Goal: Transaction & Acquisition: Purchase product/service

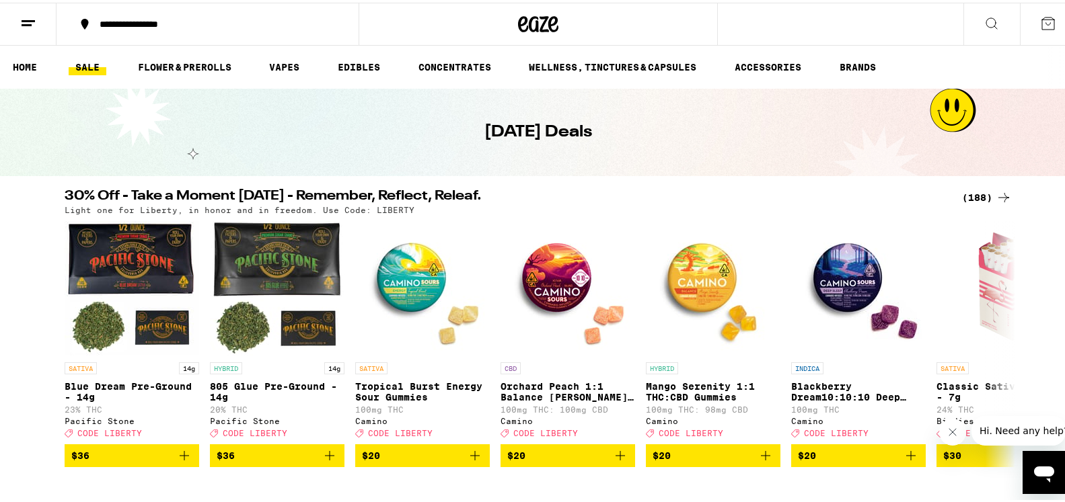
click at [969, 193] on div "(188)" at bounding box center [987, 195] width 50 height 16
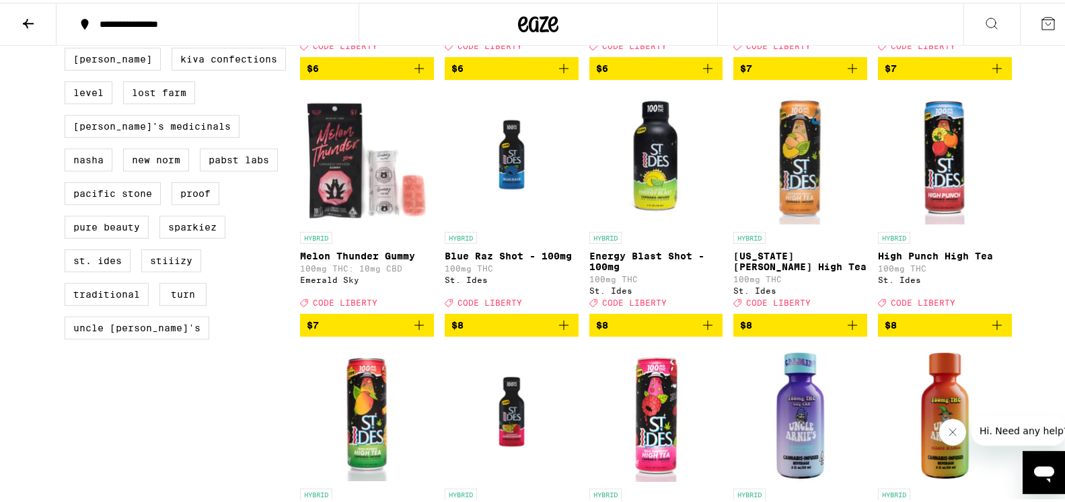
scroll to position [1166, 0]
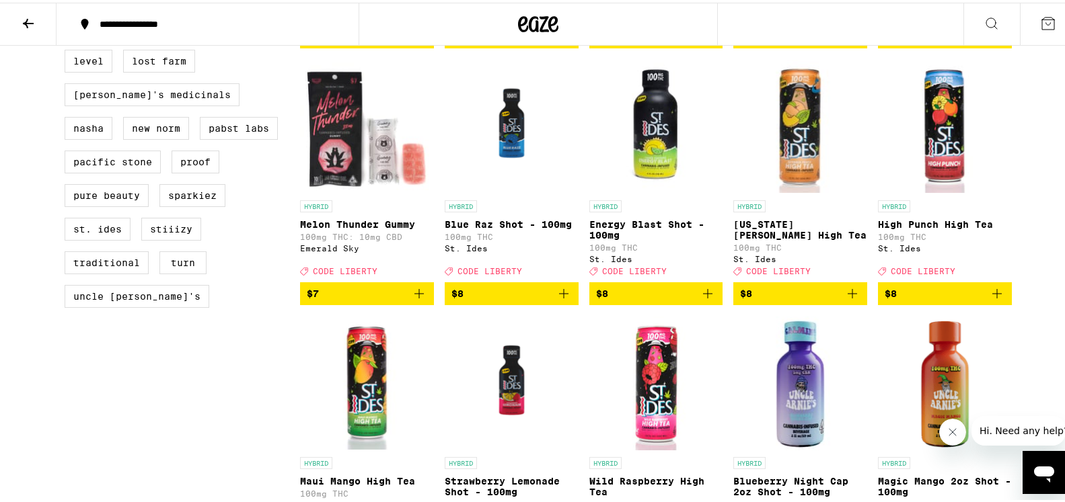
click at [788, 299] on span "$8" at bounding box center [800, 291] width 120 height 16
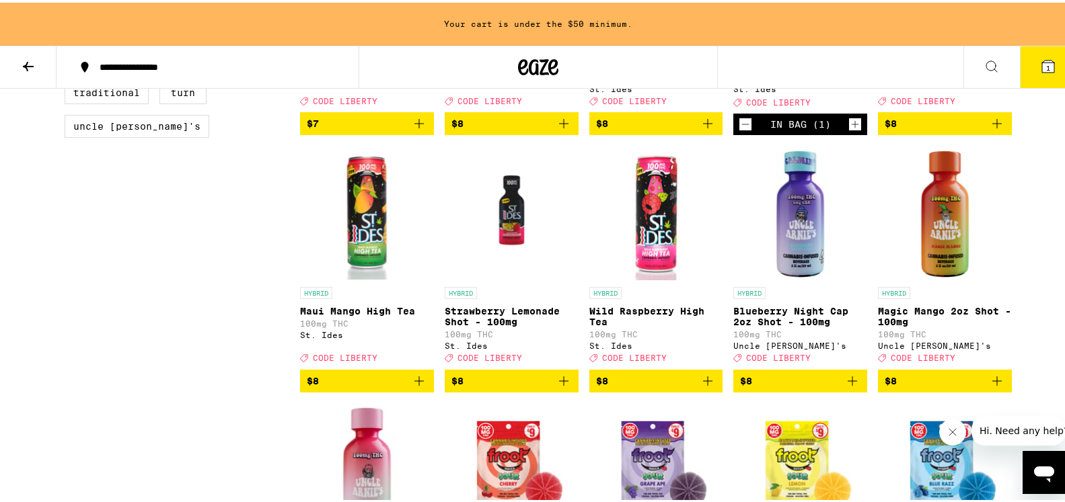
scroll to position [1415, 0]
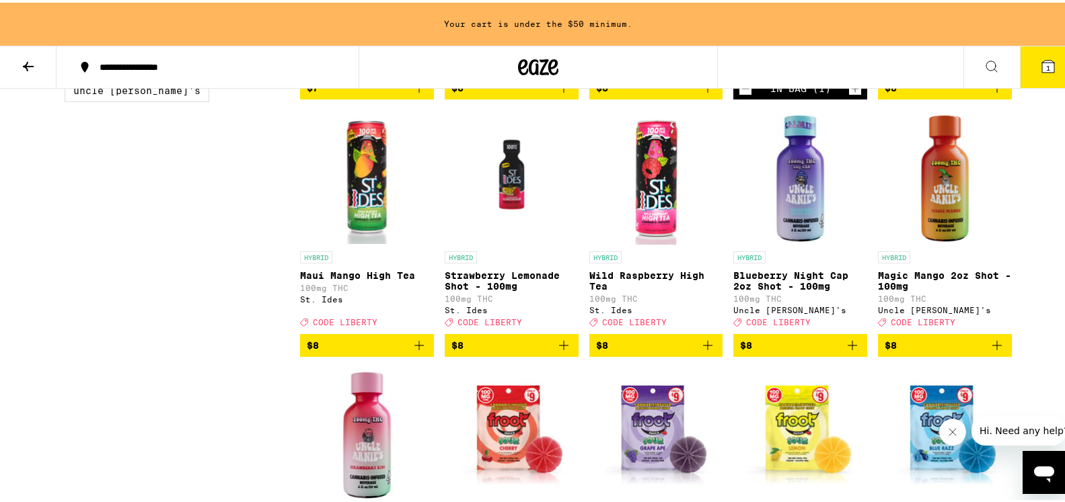
click at [338, 351] on span "$8" at bounding box center [367, 343] width 120 height 16
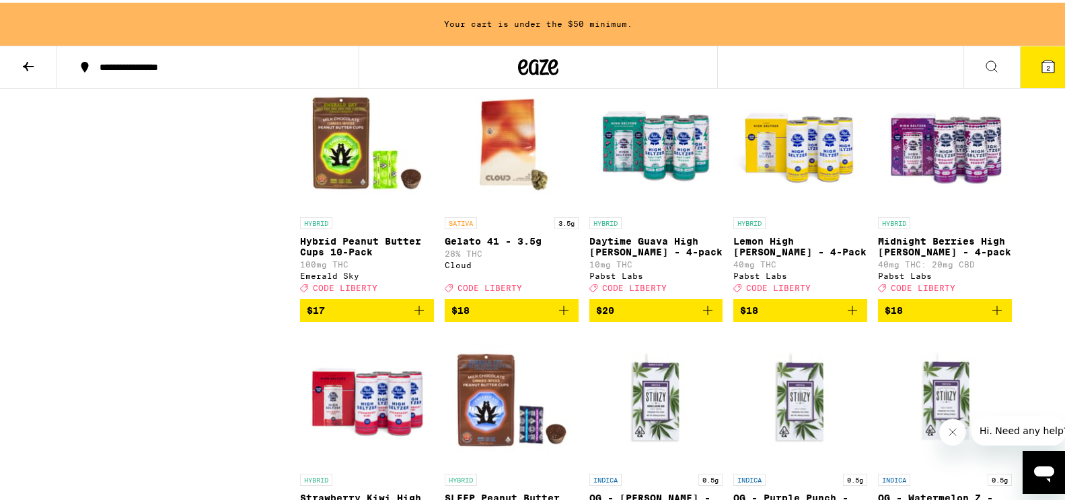
scroll to position [2993, 0]
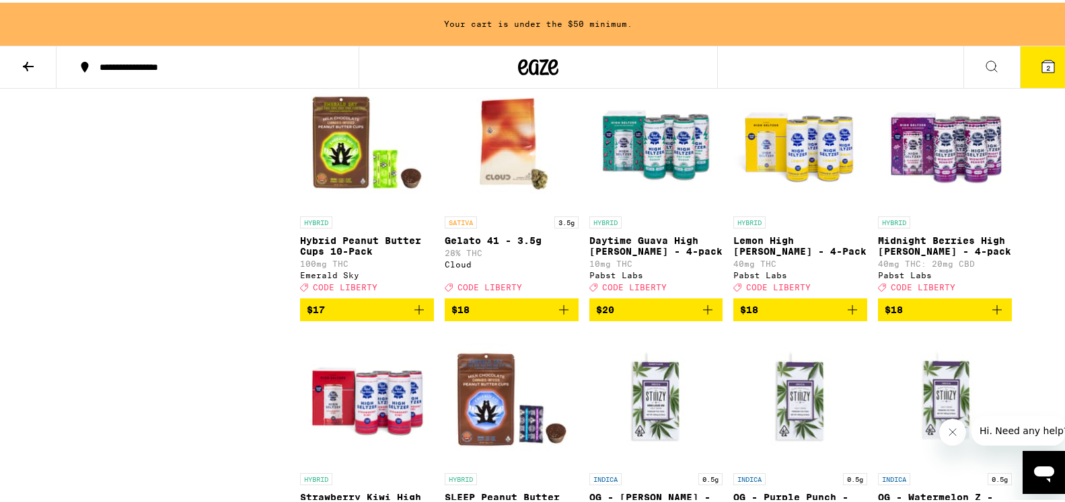
click at [330, 315] on span "$17" at bounding box center [367, 307] width 120 height 16
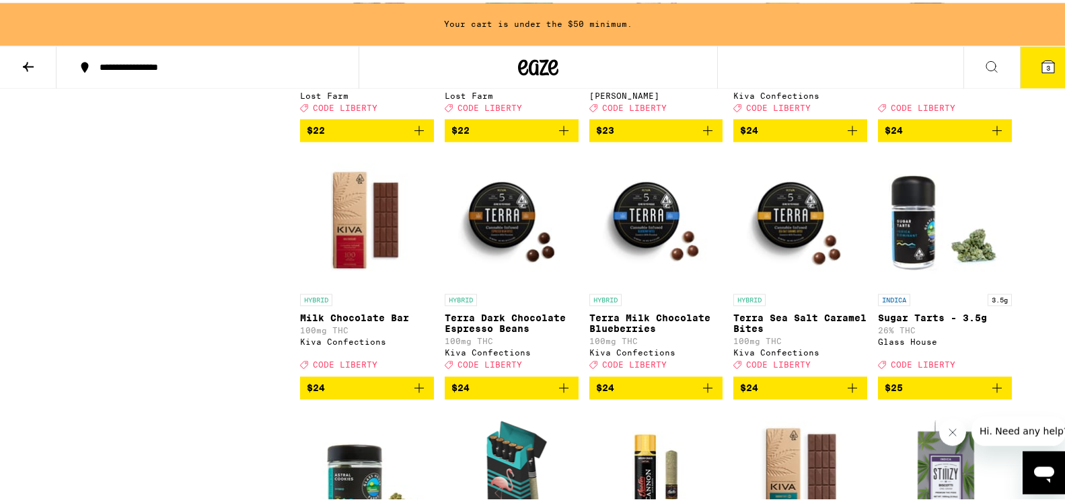
scroll to position [5188, 0]
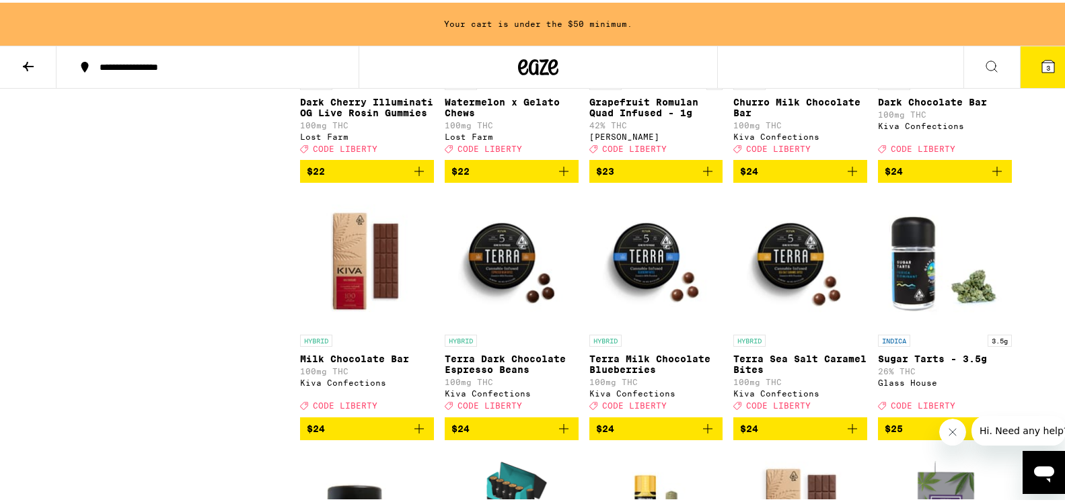
click at [782, 177] on span "$24" at bounding box center [800, 169] width 120 height 16
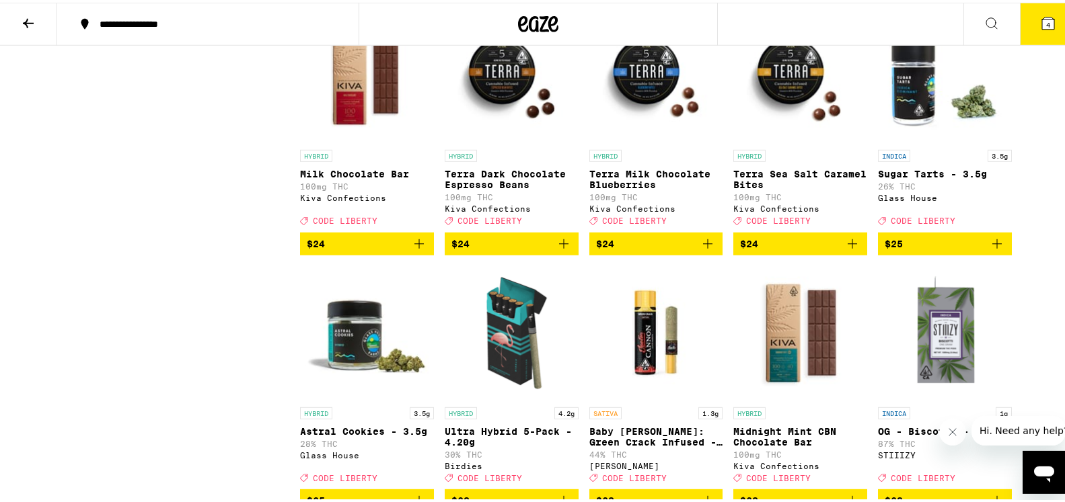
scroll to position [5351, 0]
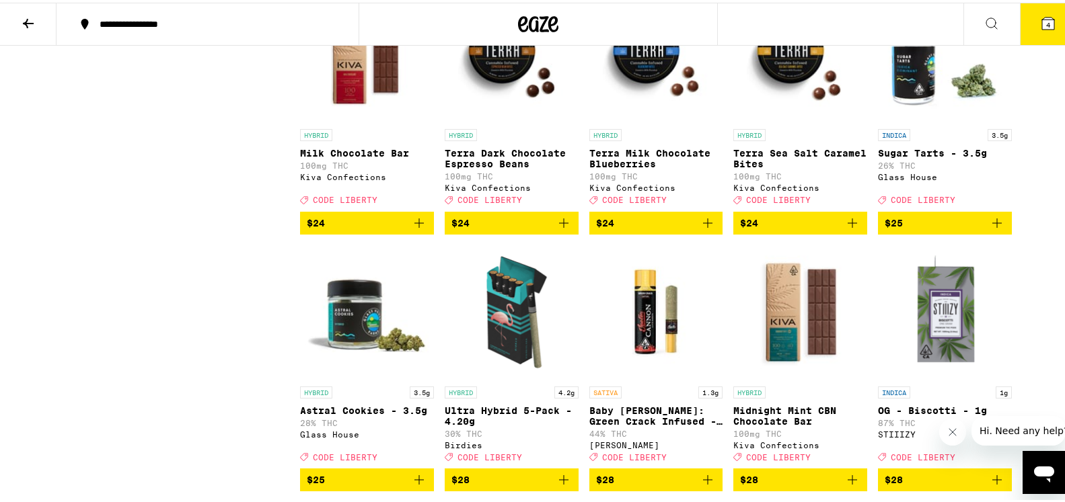
click at [366, 229] on span "$24" at bounding box center [367, 221] width 120 height 16
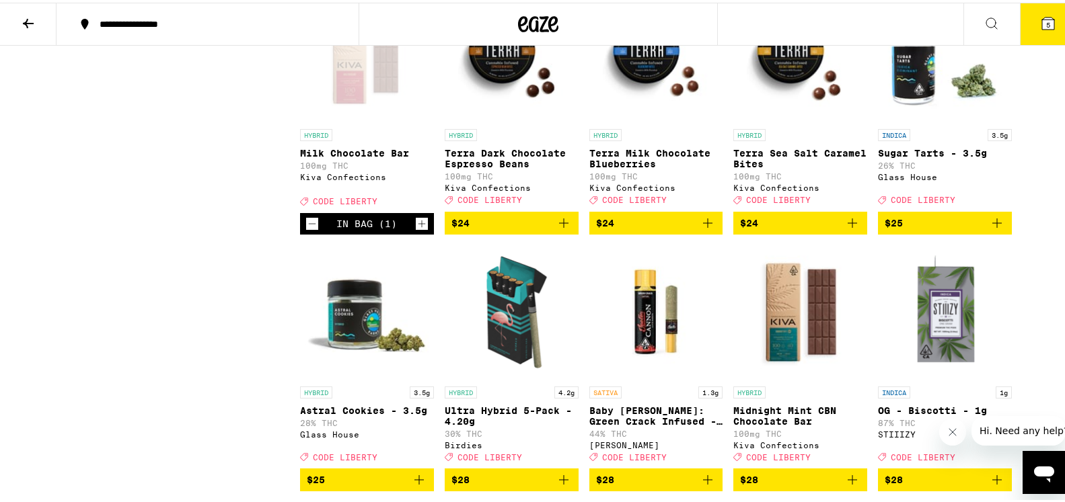
scroll to position [5557, 0]
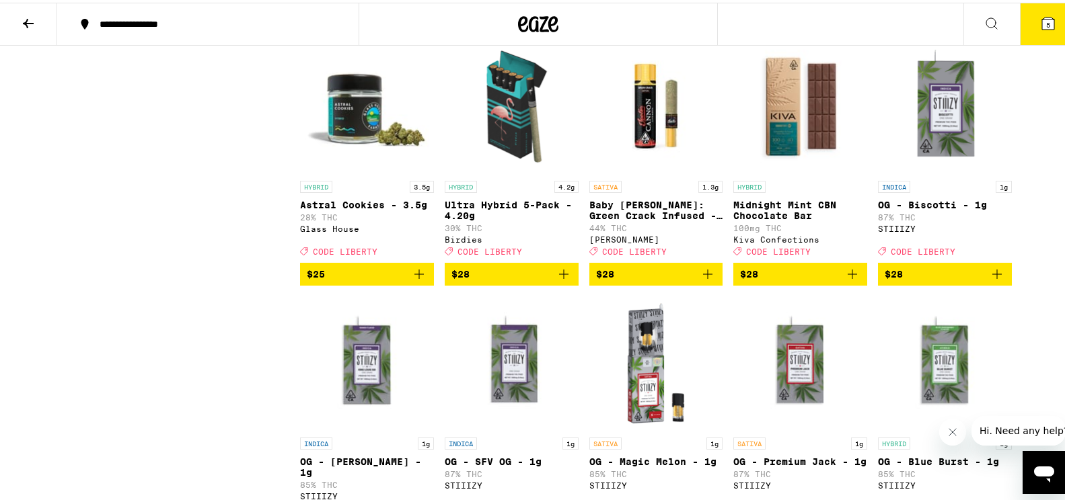
click at [809, 280] on span "$28" at bounding box center [800, 272] width 120 height 16
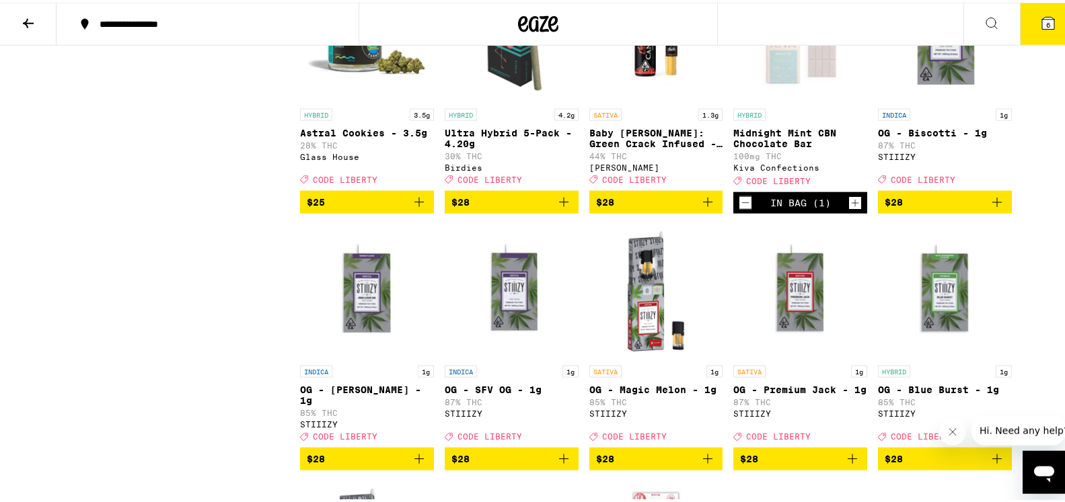
scroll to position [5625, 0]
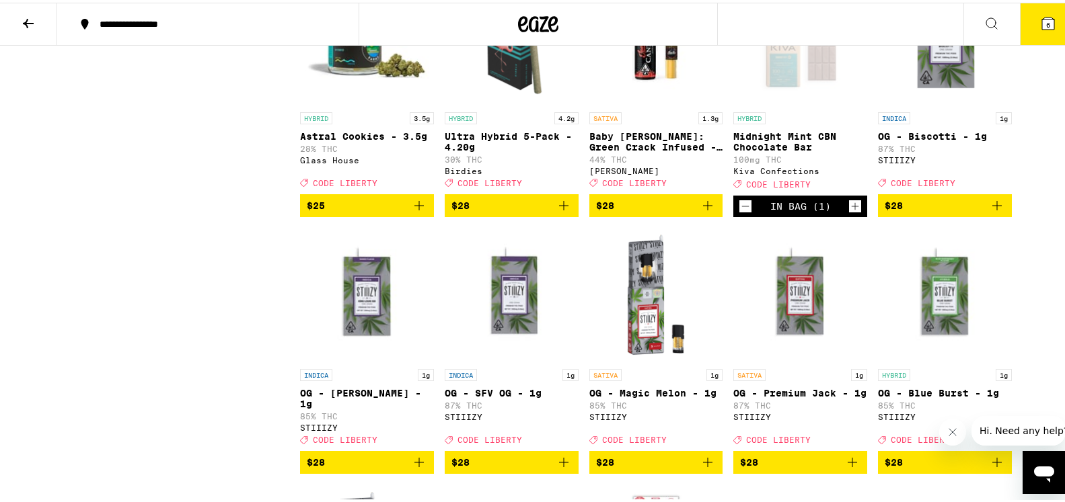
click at [931, 139] on p "OG - Biscotti - 1g" at bounding box center [945, 133] width 134 height 11
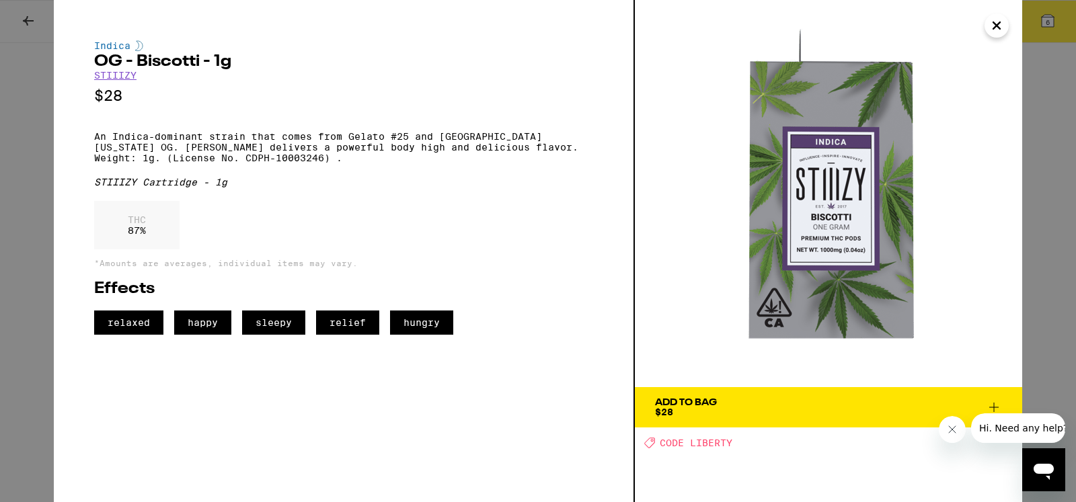
click at [1003, 22] on icon "Close" at bounding box center [997, 25] width 16 height 20
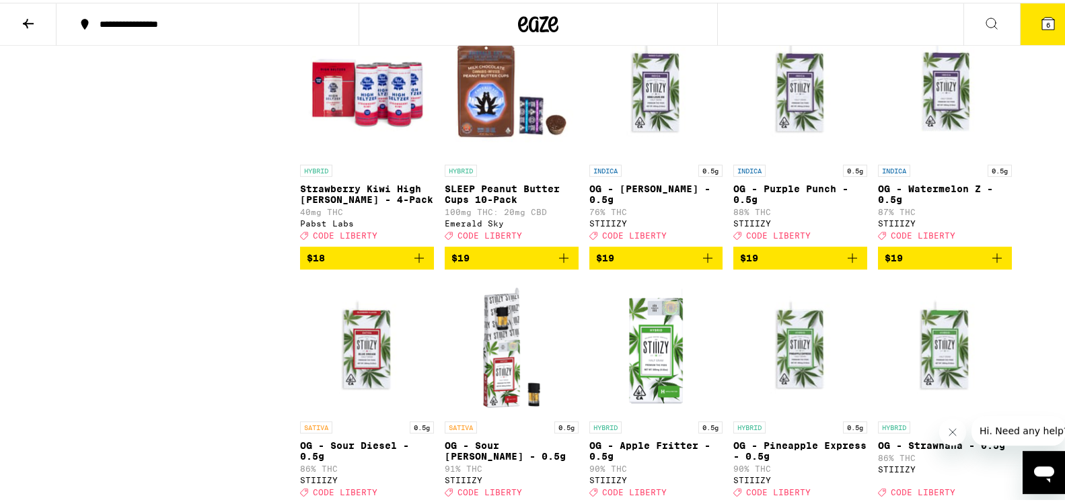
scroll to position [3293, 0]
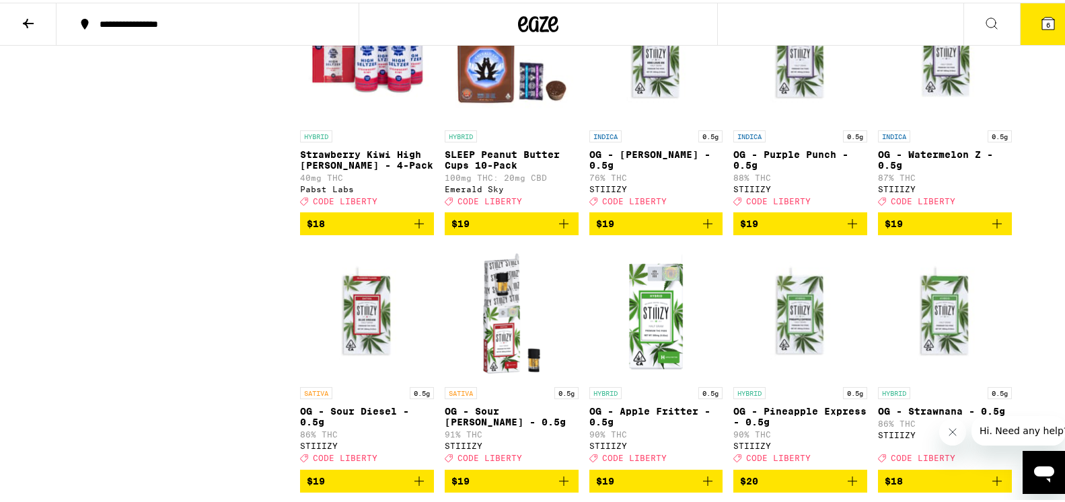
click at [786, 168] on p "OG - Purple Punch - 0.5g" at bounding box center [800, 158] width 134 height 22
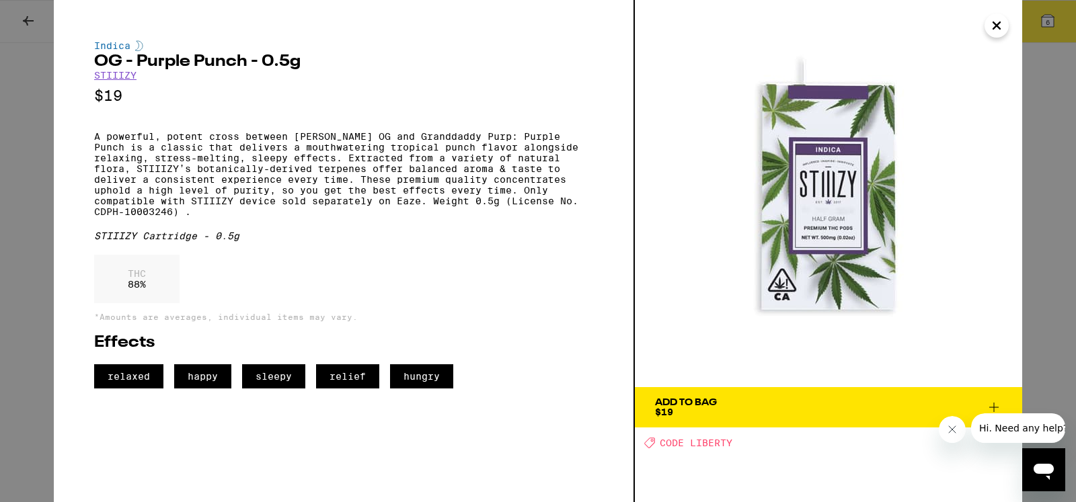
click at [995, 22] on icon "Close" at bounding box center [997, 25] width 16 height 20
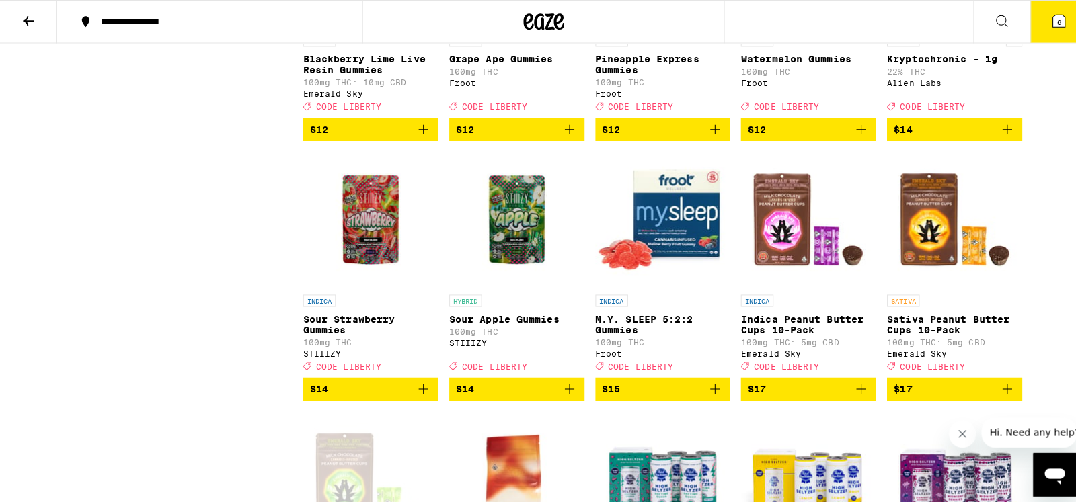
scroll to position [2607, 0]
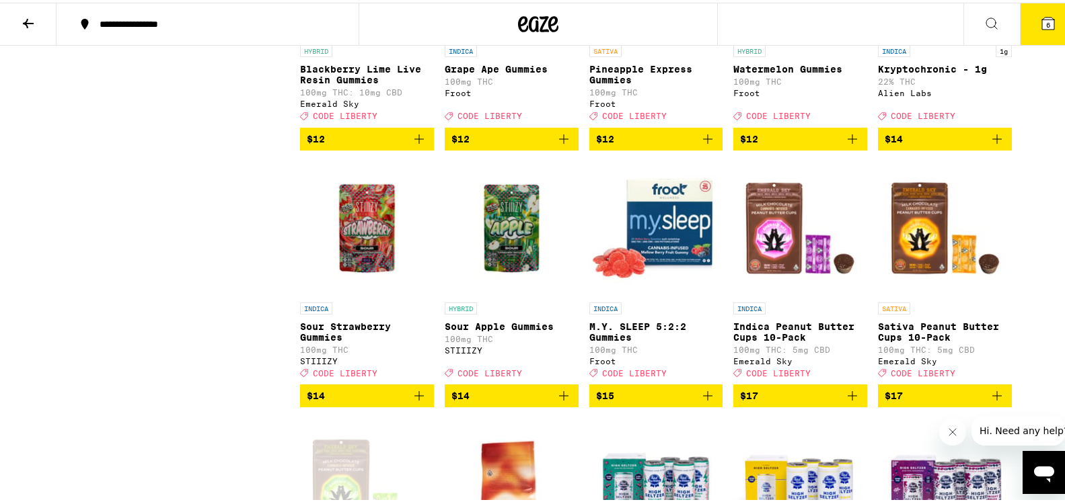
click at [1028, 22] on button "6" at bounding box center [1048, 22] width 56 height 42
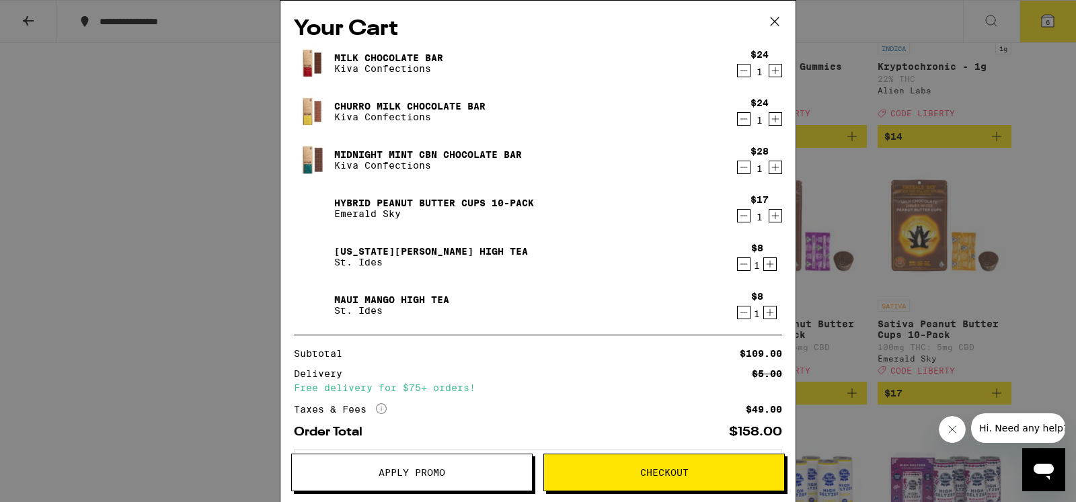
click at [738, 219] on icon "Decrement" at bounding box center [744, 216] width 12 height 16
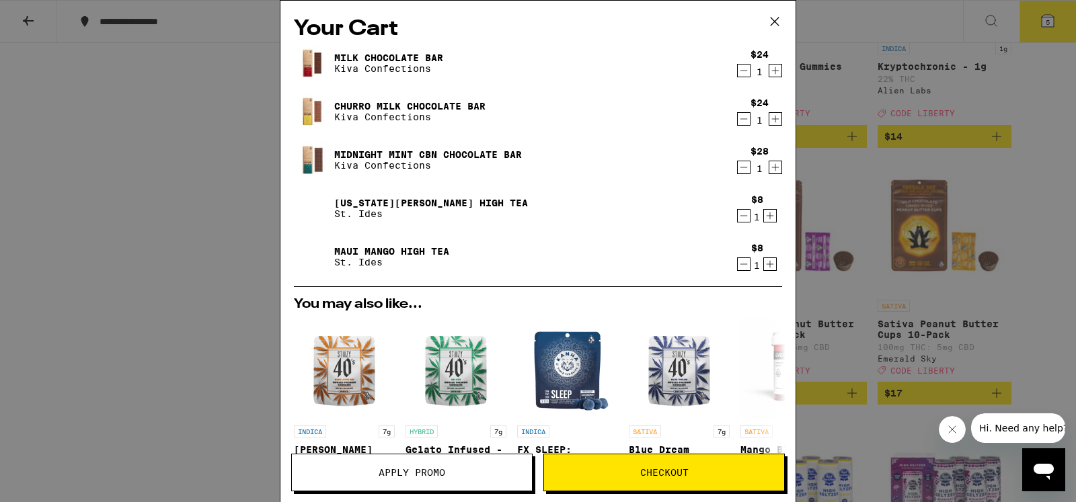
click at [767, 217] on icon "Increment" at bounding box center [770, 216] width 7 height 7
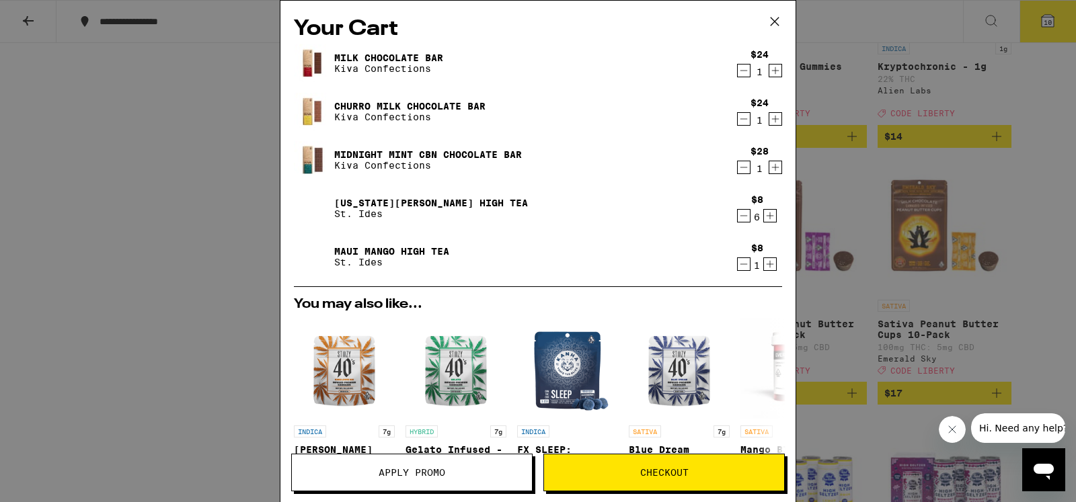
click at [764, 268] on icon "Increment" at bounding box center [770, 264] width 12 height 16
click at [738, 120] on icon "Decrement" at bounding box center [744, 119] width 12 height 16
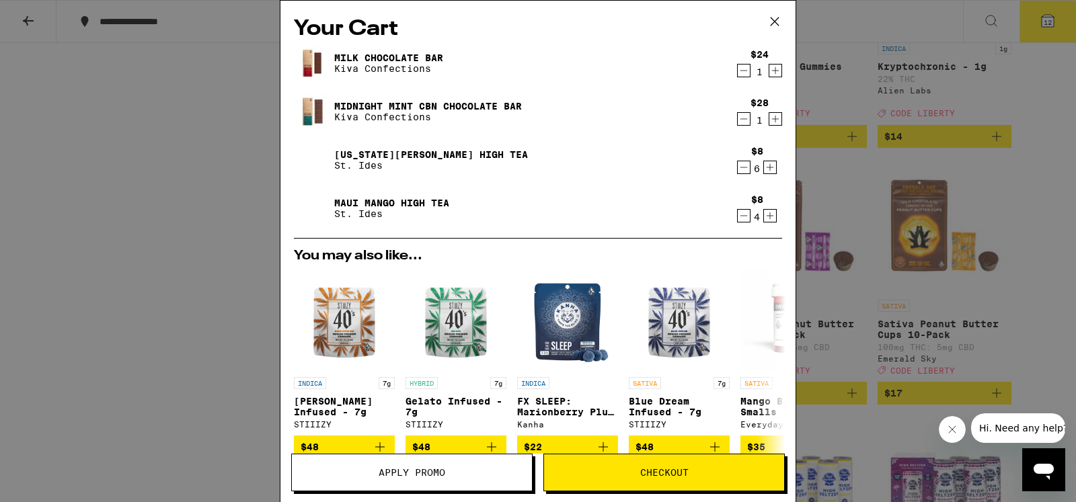
click at [769, 114] on icon "Increment" at bounding box center [775, 119] width 12 height 16
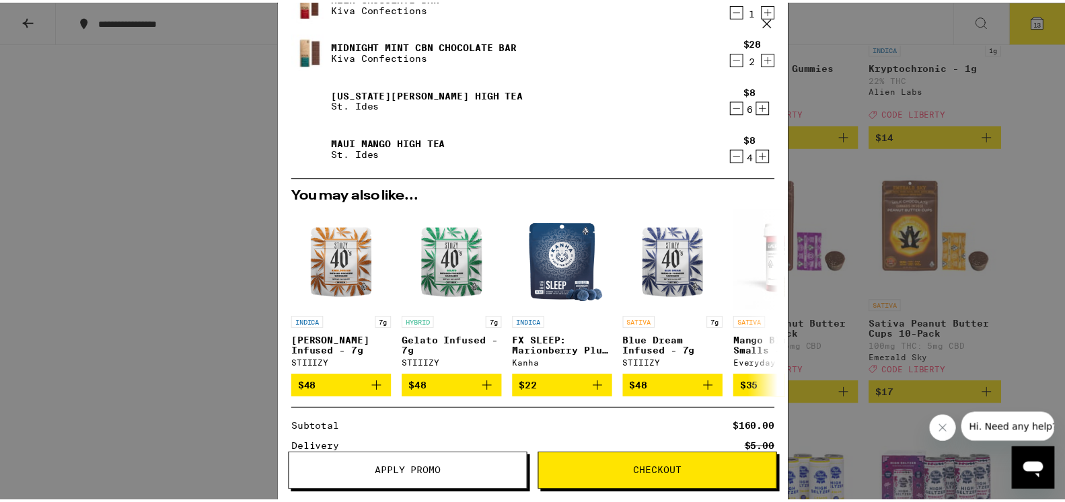
scroll to position [214, 0]
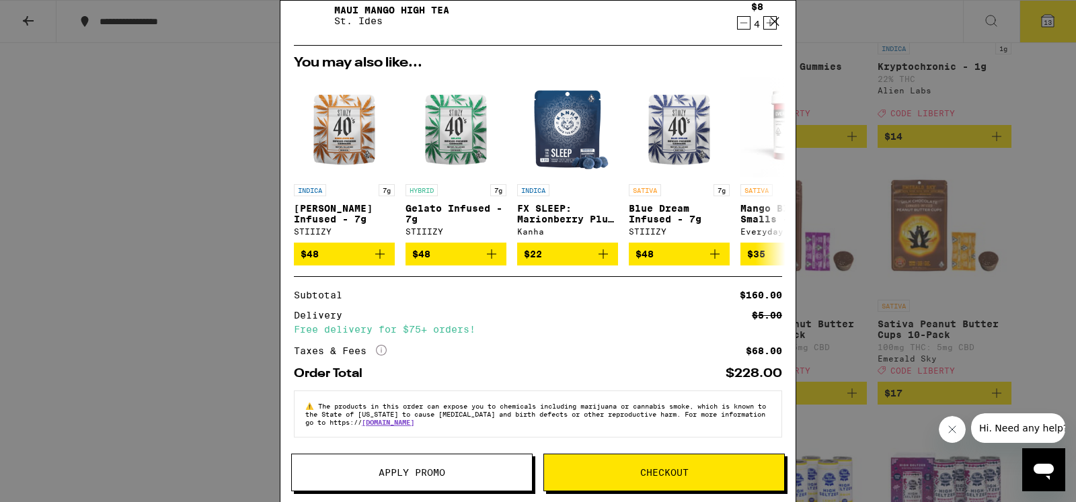
click at [334, 471] on span "Apply Promo" at bounding box center [412, 472] width 240 height 9
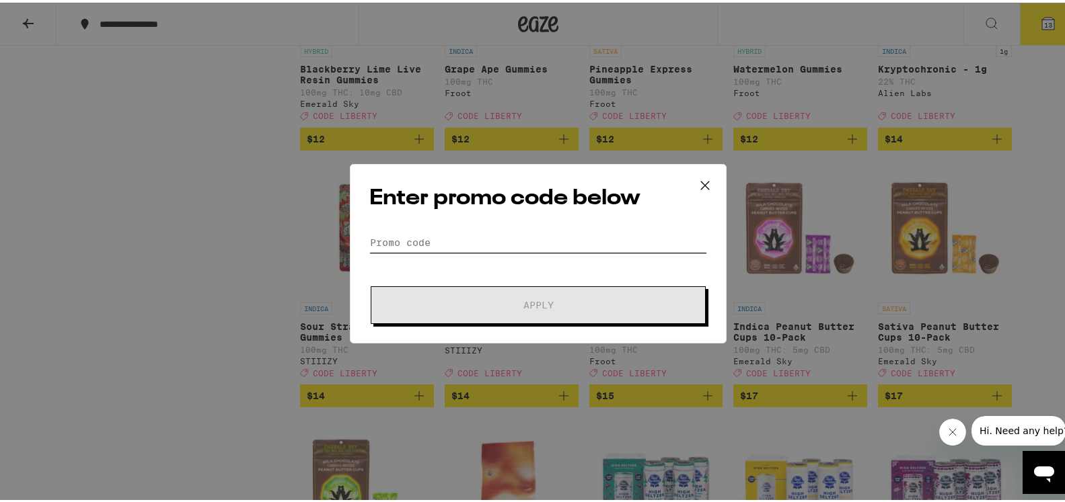
click at [406, 240] on input "Promo Code" at bounding box center [538, 240] width 338 height 20
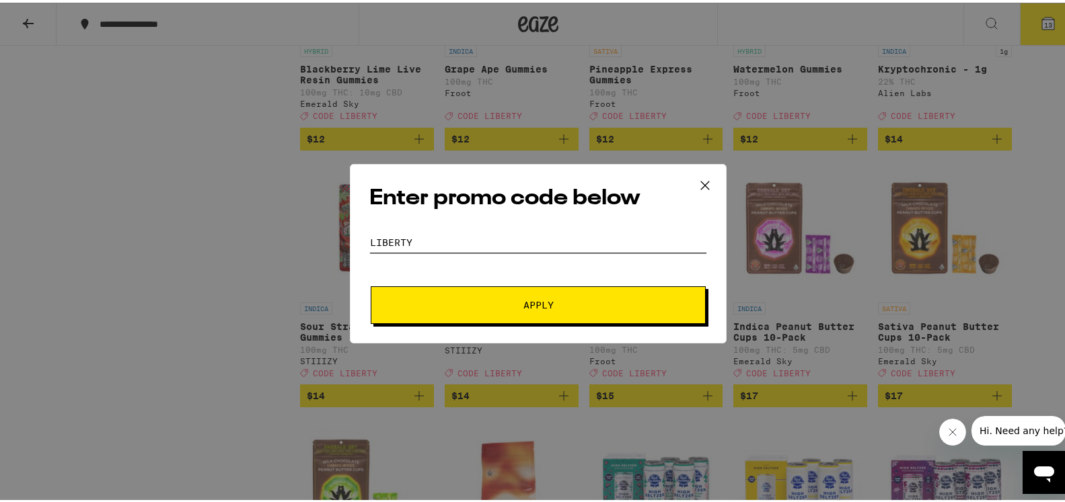
type input "Liberty"
click at [539, 294] on button "Apply" at bounding box center [538, 303] width 335 height 38
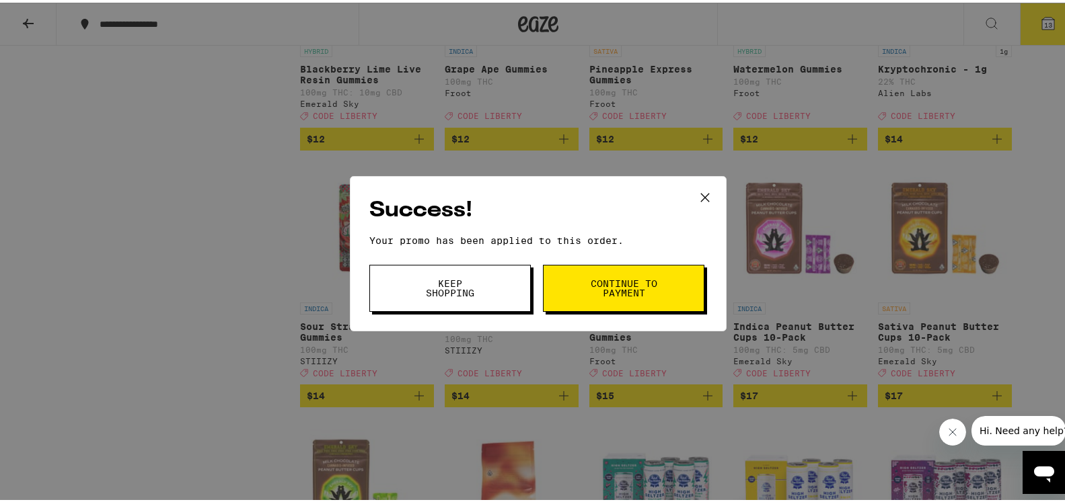
click at [600, 286] on span "Continue to payment" at bounding box center [623, 285] width 69 height 19
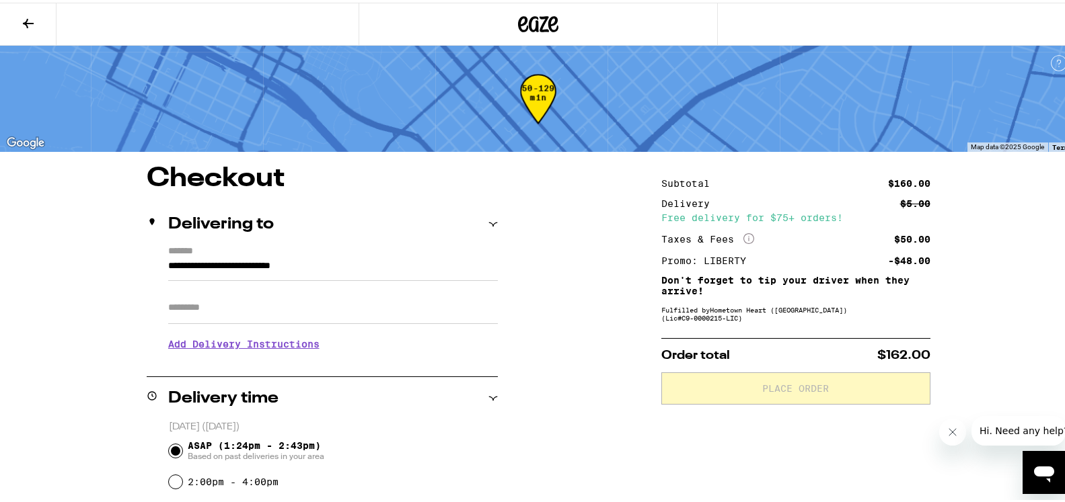
click at [24, 17] on icon at bounding box center [28, 21] width 16 height 16
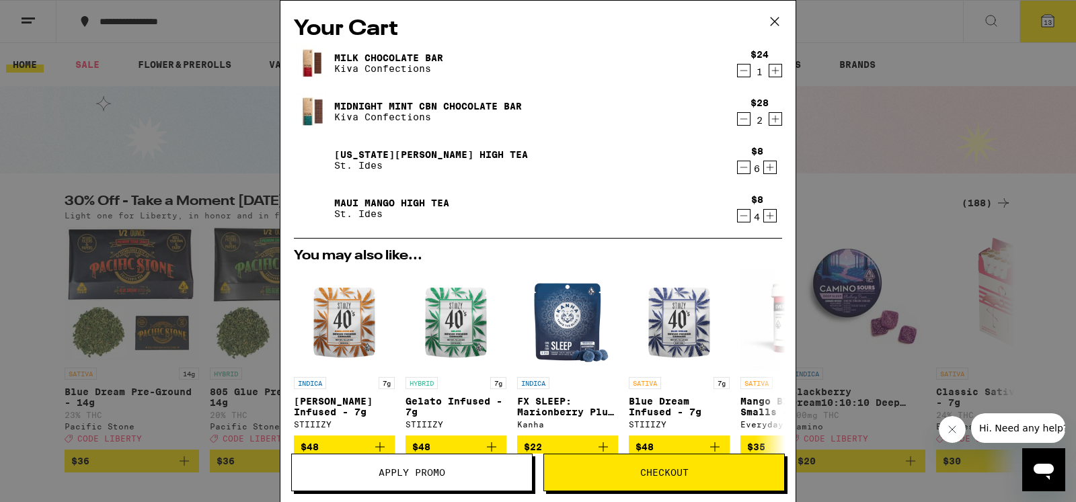
click at [738, 65] on icon "Decrement" at bounding box center [744, 71] width 12 height 16
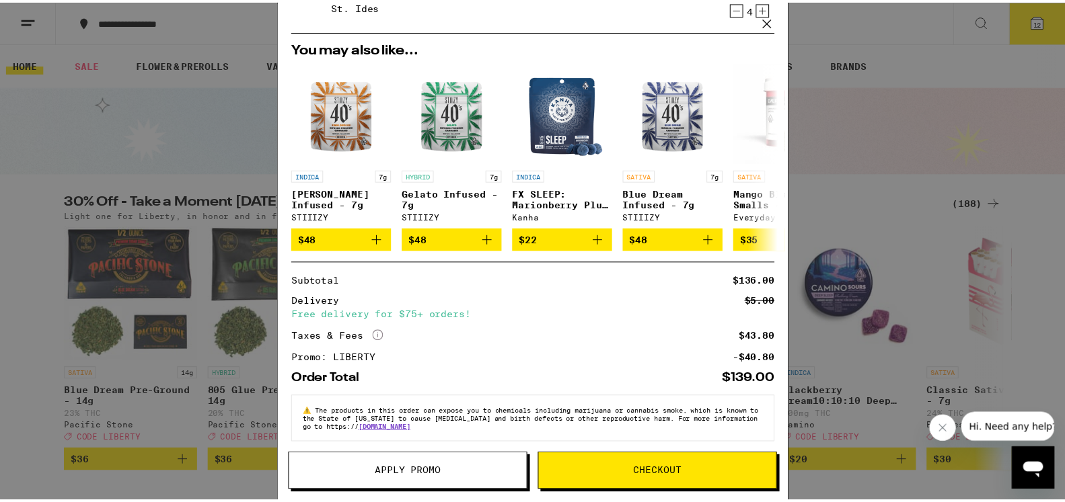
scroll to position [186, 0]
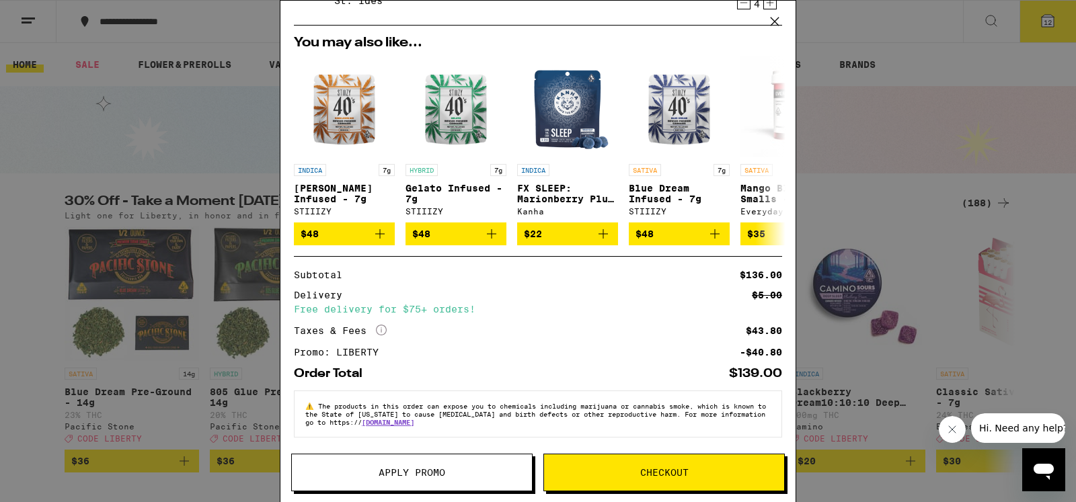
click at [672, 469] on span "Checkout" at bounding box center [664, 472] width 48 height 9
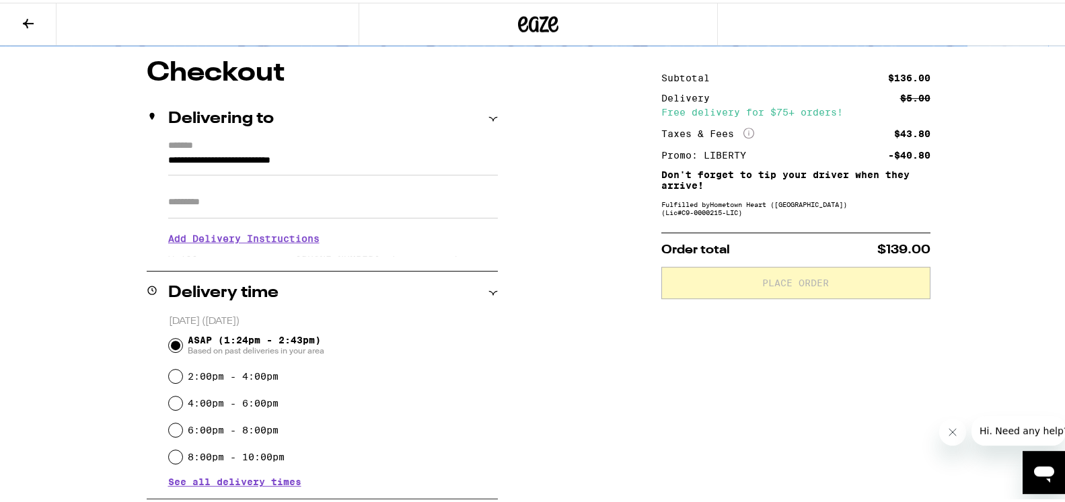
scroll to position [137, 0]
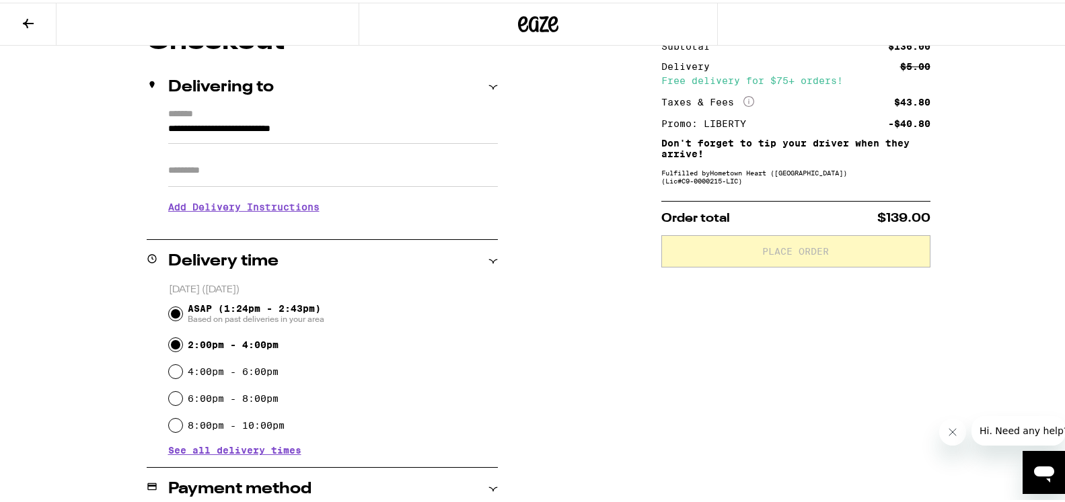
click at [170, 344] on input "2:00pm - 4:00pm" at bounding box center [175, 342] width 13 height 13
radio input "true"
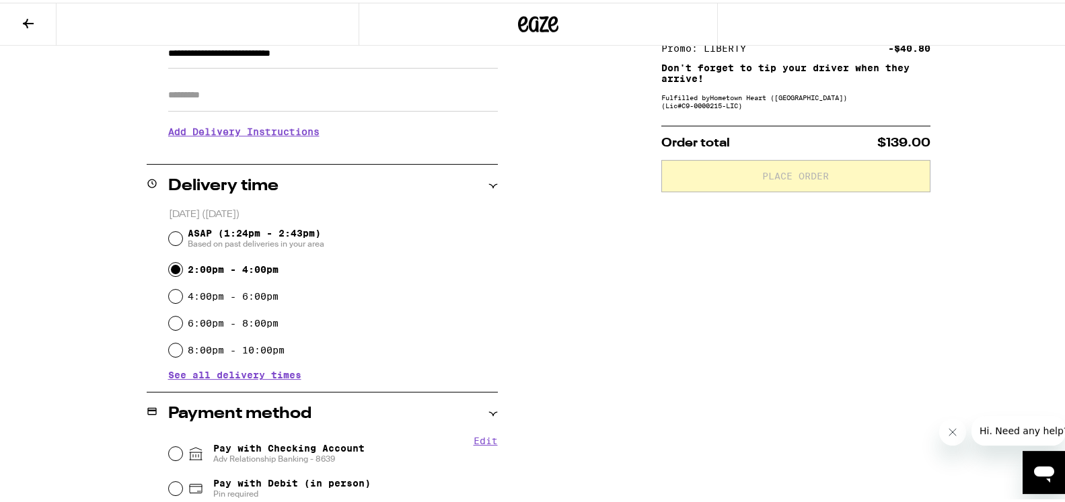
scroll to position [274, 0]
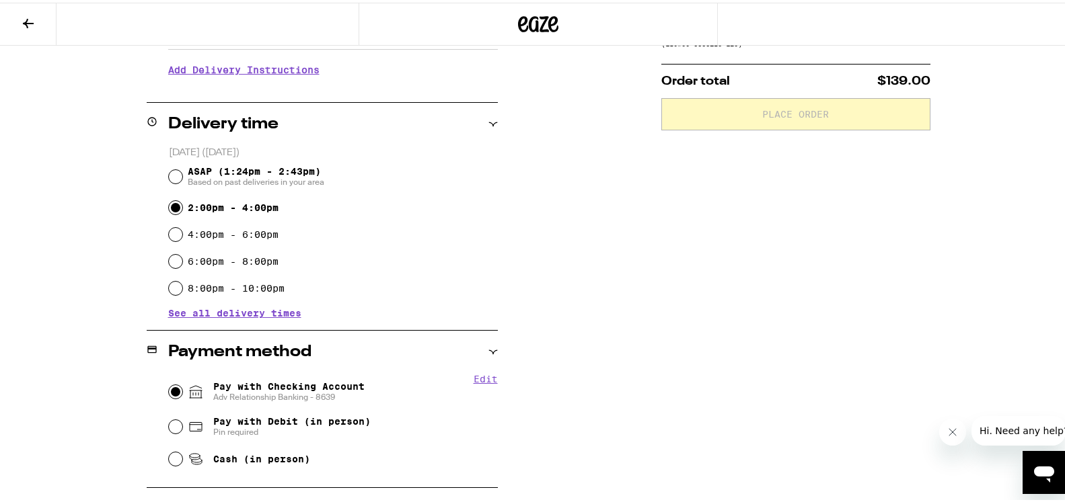
click at [169, 390] on input "Pay with Checking Account Adv Relationship Banking - 8639" at bounding box center [175, 389] width 13 height 13
radio input "true"
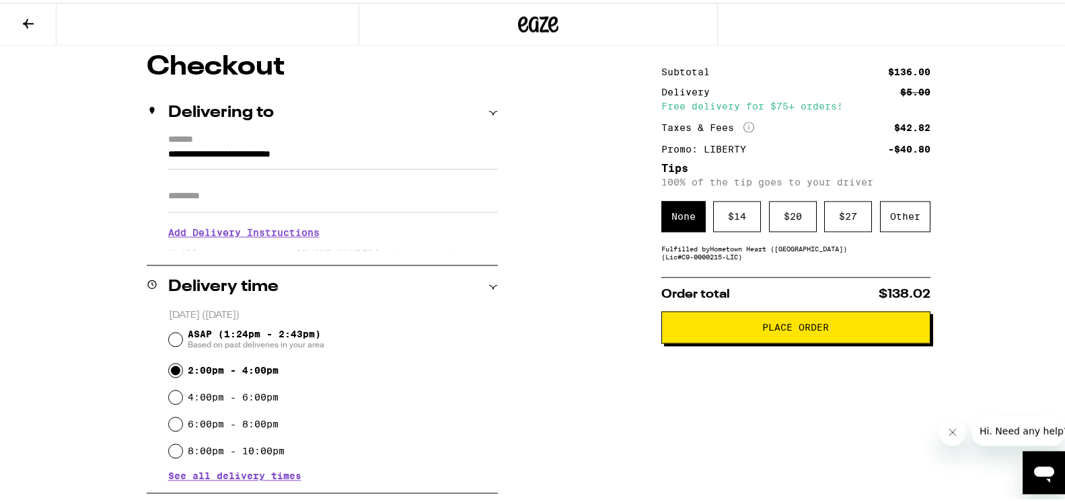
scroll to position [78, 0]
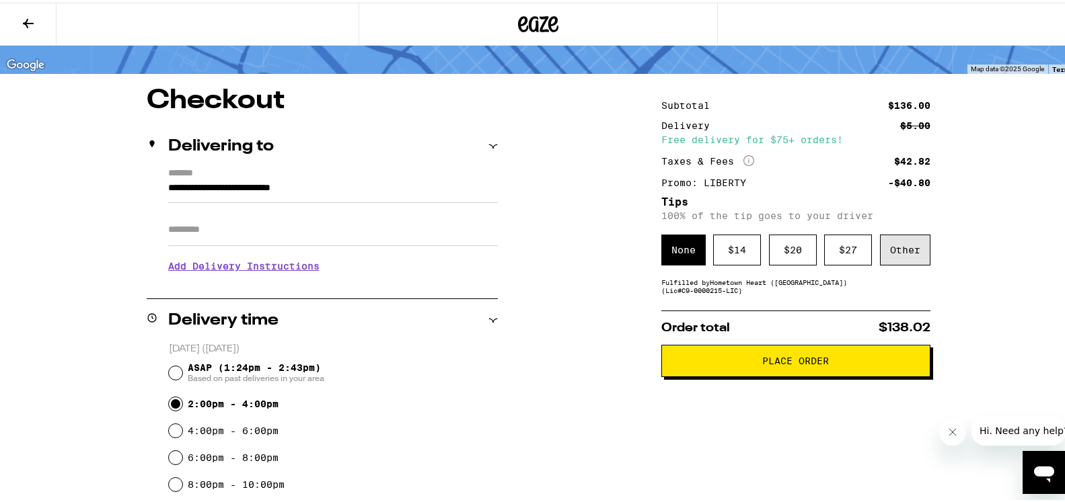
click at [891, 253] on div "Other" at bounding box center [905, 247] width 50 height 31
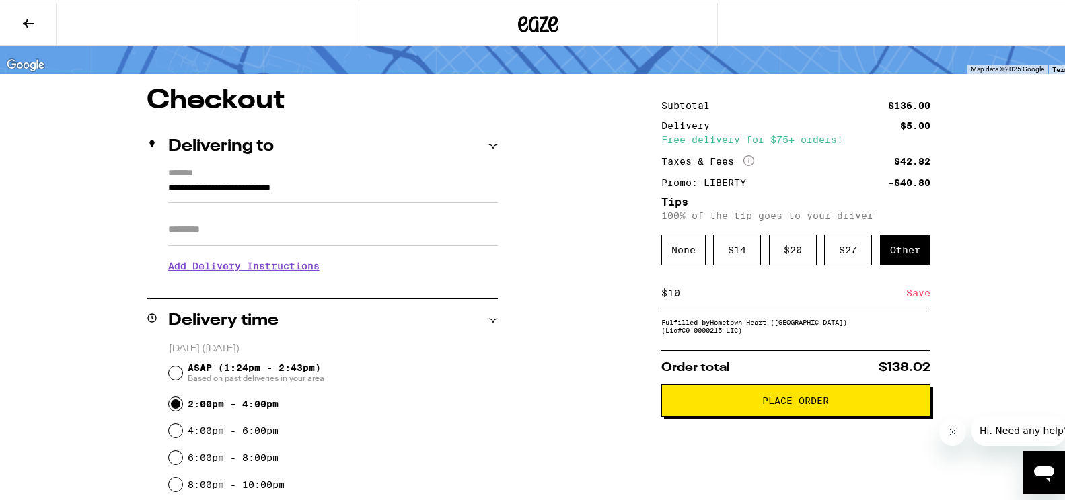
type input "10"
click at [911, 292] on div "Save" at bounding box center [918, 291] width 24 height 30
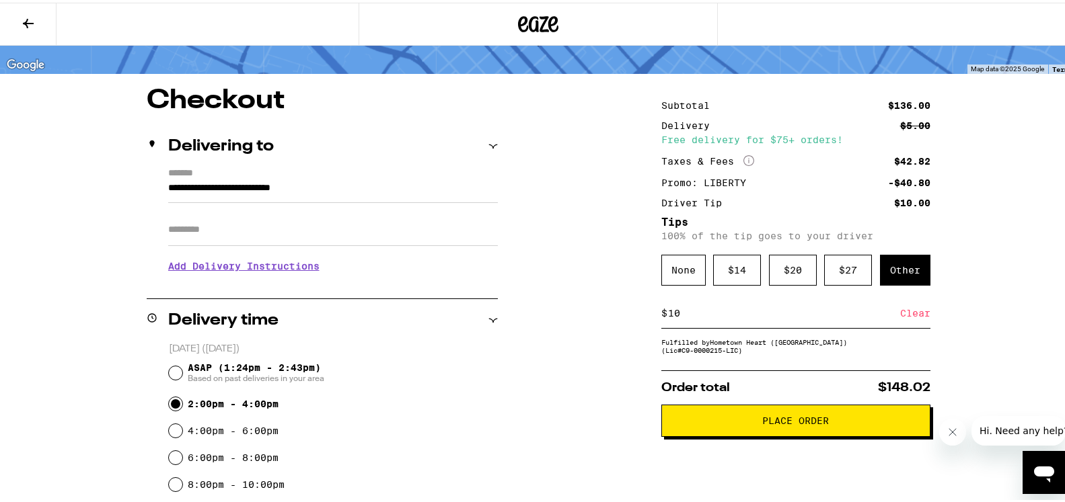
click at [780, 423] on span "Place Order" at bounding box center [795, 418] width 67 height 9
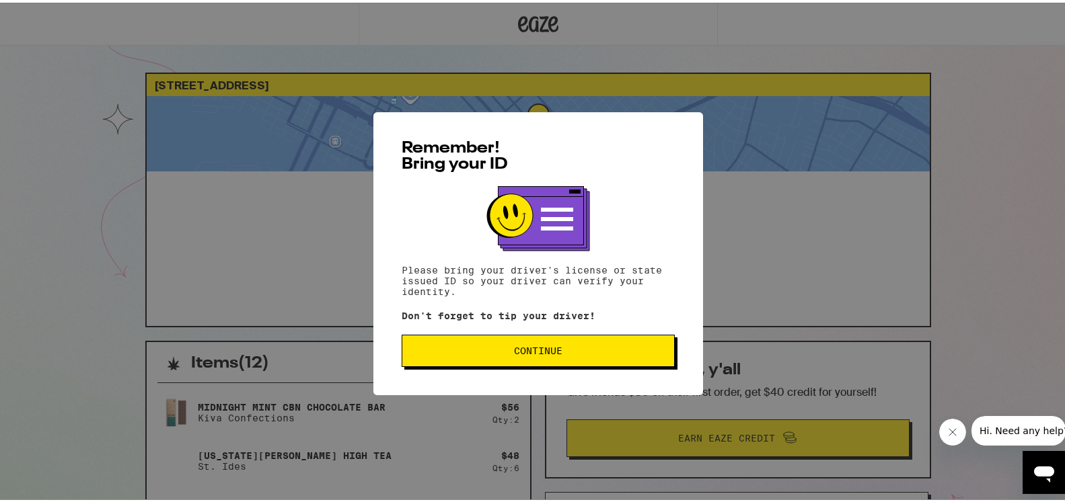
click at [534, 353] on span "Continue" at bounding box center [538, 348] width 48 height 9
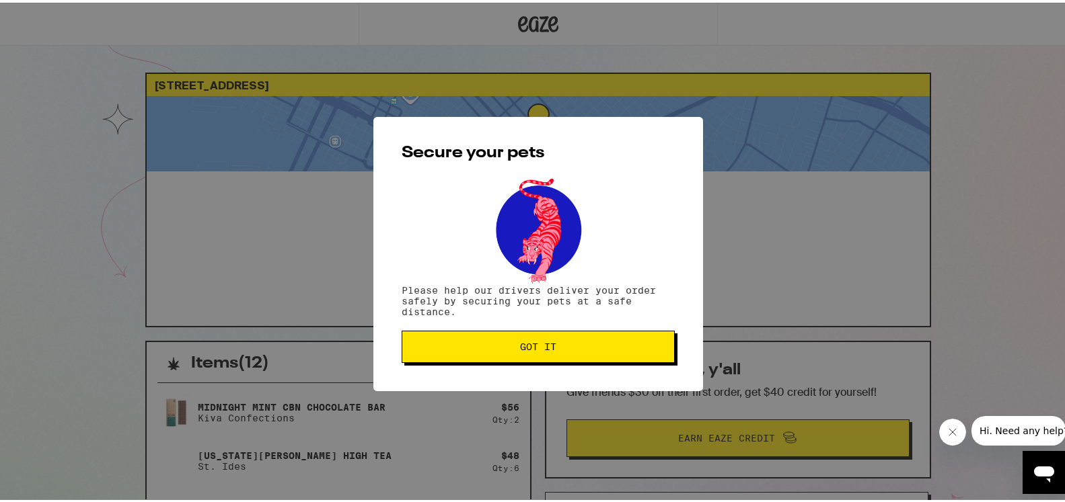
click at [539, 349] on span "Got it" at bounding box center [538, 344] width 36 height 9
